Goal: Task Accomplishment & Management: Manage account settings

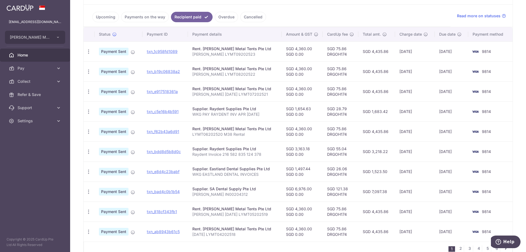
scroll to position [148, 0]
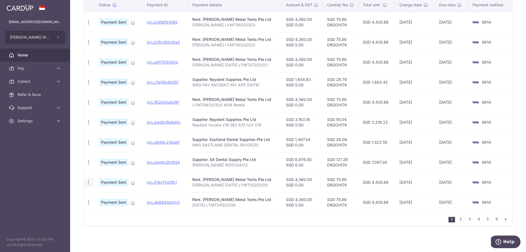
click at [90, 179] on icon "button" at bounding box center [89, 182] width 6 height 6
click at [103, 198] on span "PDF Receipt" at bounding box center [117, 196] width 37 height 5
click at [87, 202] on icon "button" at bounding box center [89, 202] width 6 height 6
click at [120, 220] on span "PDF Receipt" at bounding box center [117, 216] width 37 height 5
click at [458, 217] on link "2" at bounding box center [460, 219] width 7 height 7
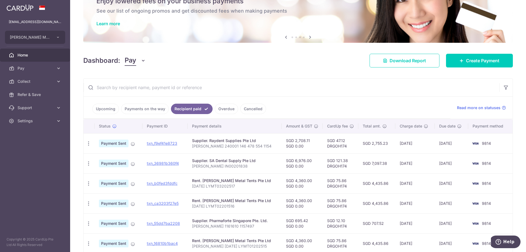
scroll to position [55, 0]
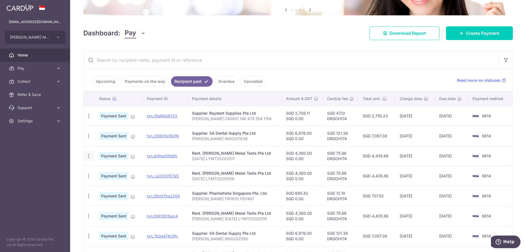
click at [88, 156] on icon "button" at bounding box center [89, 156] width 6 height 6
click at [105, 169] on span "PDF Receipt" at bounding box center [117, 170] width 37 height 5
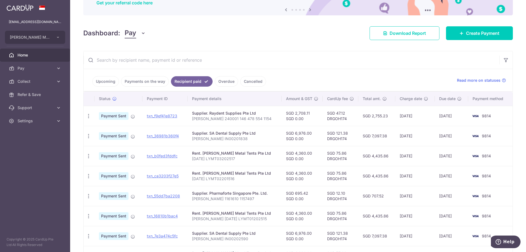
scroll to position [82, 0]
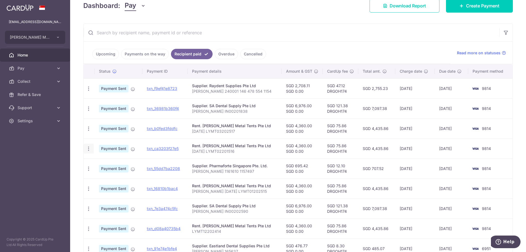
click at [88, 148] on icon "button" at bounding box center [89, 149] width 6 height 6
click at [111, 163] on span "PDF Receipt" at bounding box center [117, 163] width 37 height 5
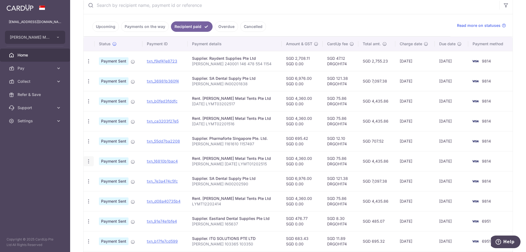
click at [87, 161] on icon "button" at bounding box center [89, 161] width 6 height 6
click at [113, 177] on span "PDF Receipt" at bounding box center [117, 175] width 37 height 5
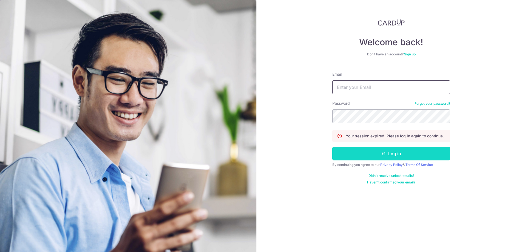
type input "[EMAIL_ADDRESS][DOMAIN_NAME]"
click at [365, 156] on button "Log in" at bounding box center [391, 154] width 118 height 14
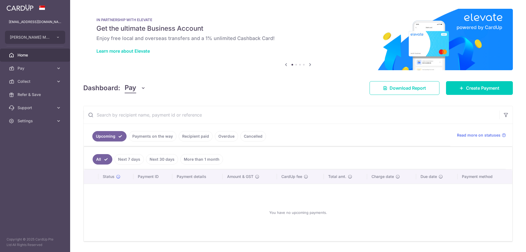
click at [192, 136] on link "Recipient paid" at bounding box center [196, 136] width 34 height 10
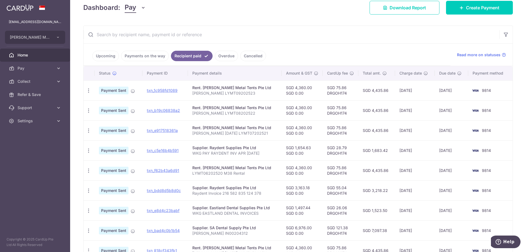
scroll to position [148, 0]
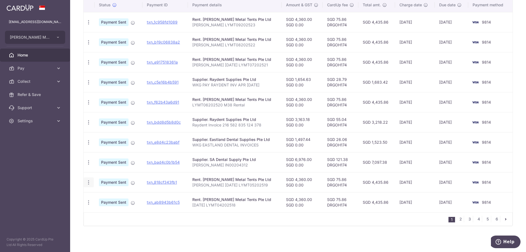
click at [89, 183] on icon "button" at bounding box center [89, 182] width 6 height 6
click at [102, 197] on span "PDF Receipt" at bounding box center [117, 196] width 37 height 5
